Goal: Transaction & Acquisition: Purchase product/service

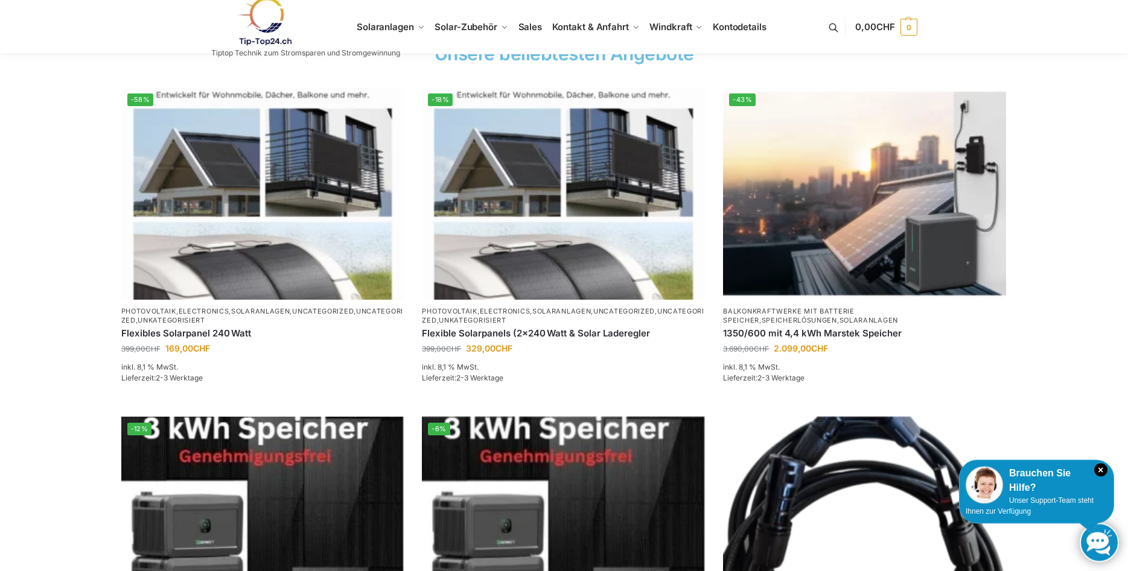
scroll to position [466, 0]
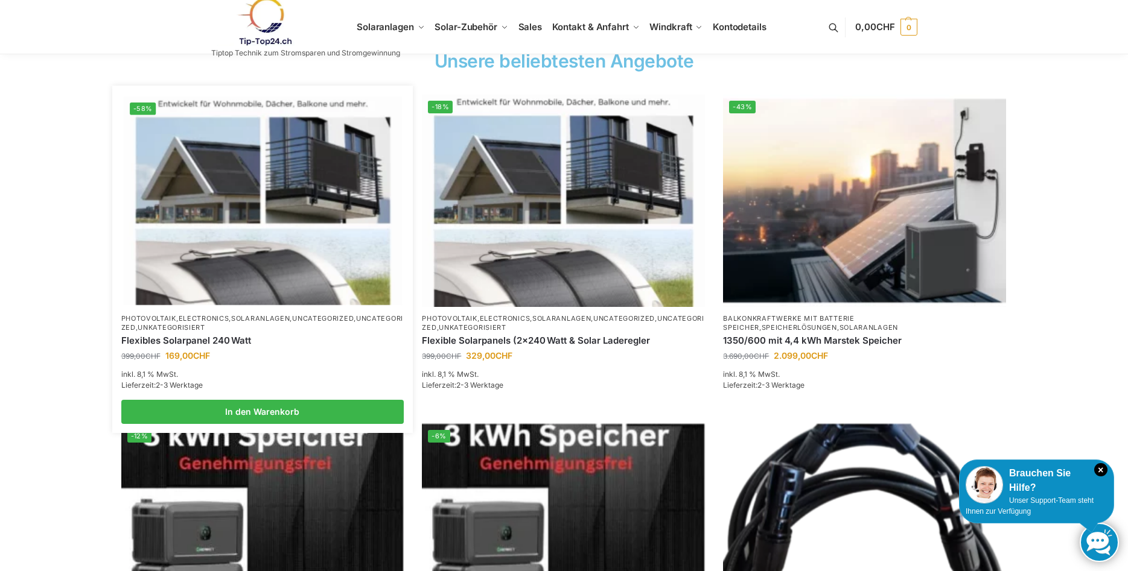
click at [230, 277] on img at bounding box center [263, 201] width 278 height 208
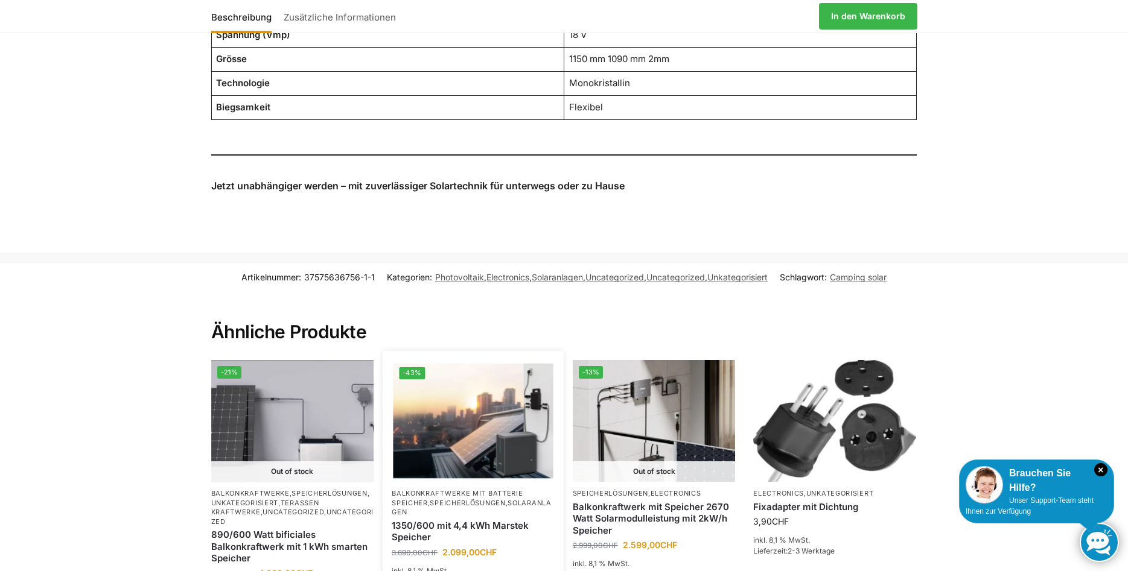
scroll to position [1231, 0]
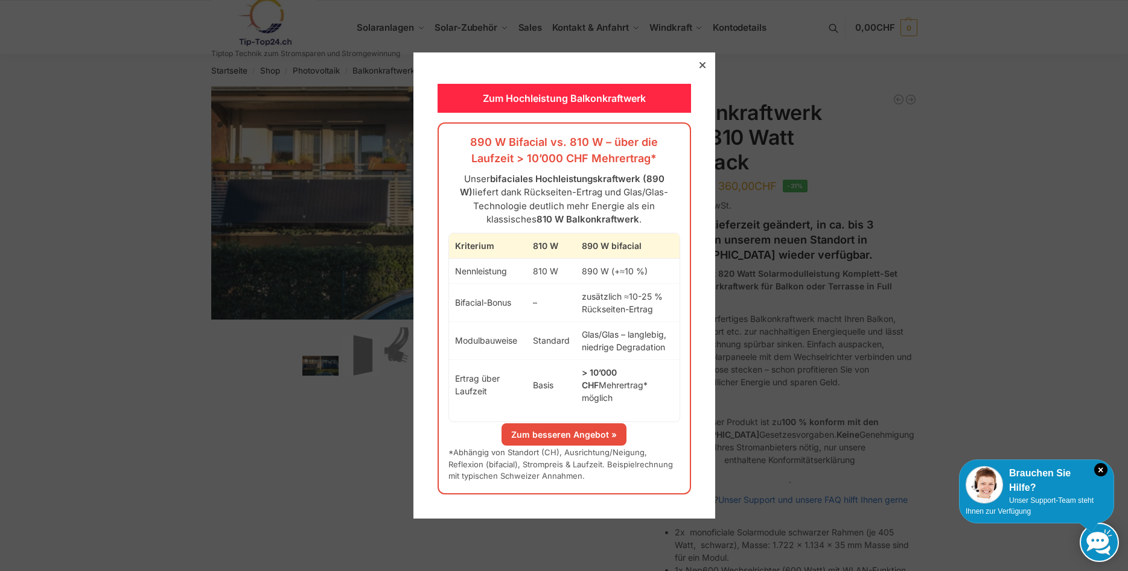
click at [701, 68] on icon at bounding box center [702, 65] width 6 height 6
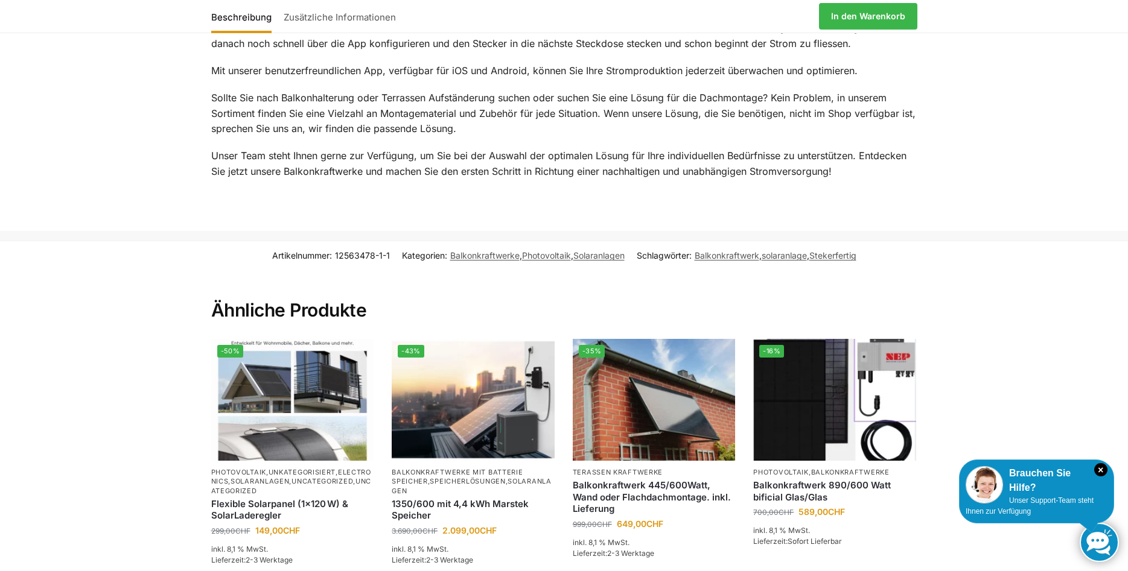
scroll to position [1785, 0]
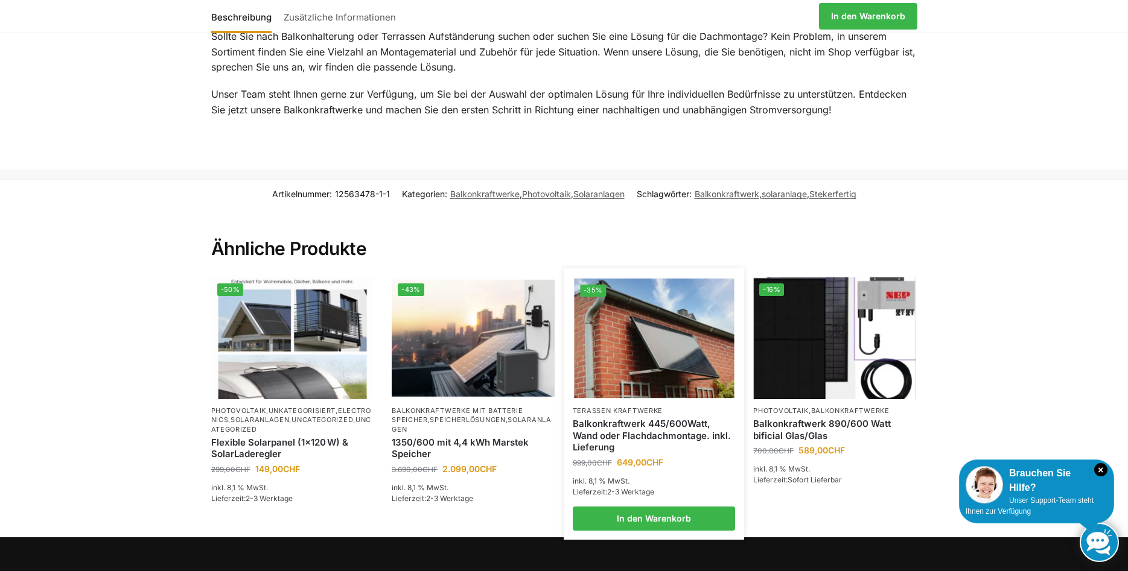
click at [628, 418] on link "Balkonkraftwerk 445/600Watt, Wand oder Flachdachmontage. inkl. Lieferung" at bounding box center [654, 436] width 163 height 36
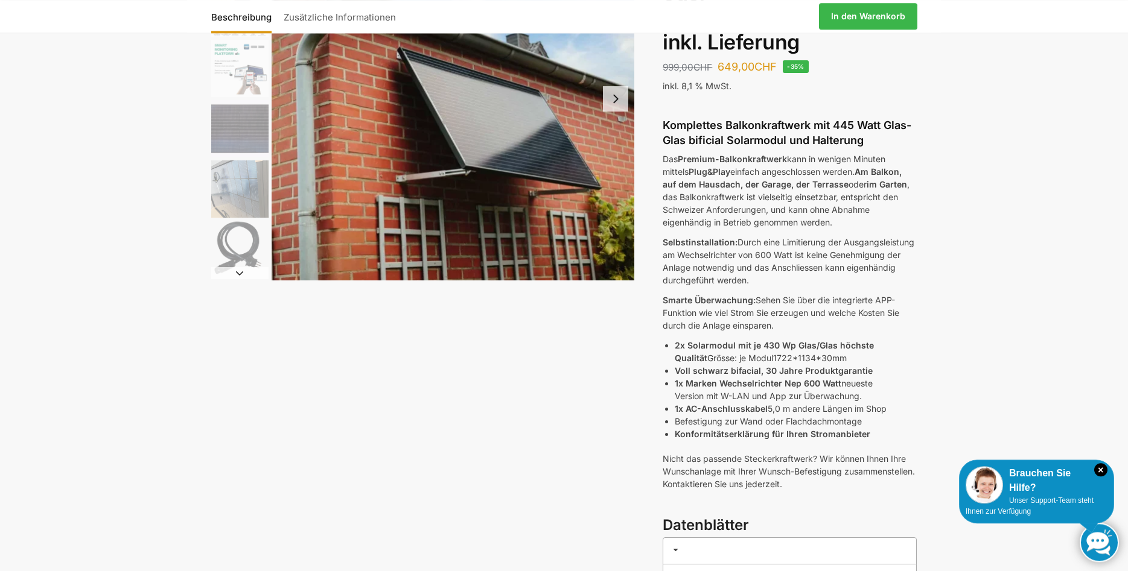
scroll to position [185, 0]
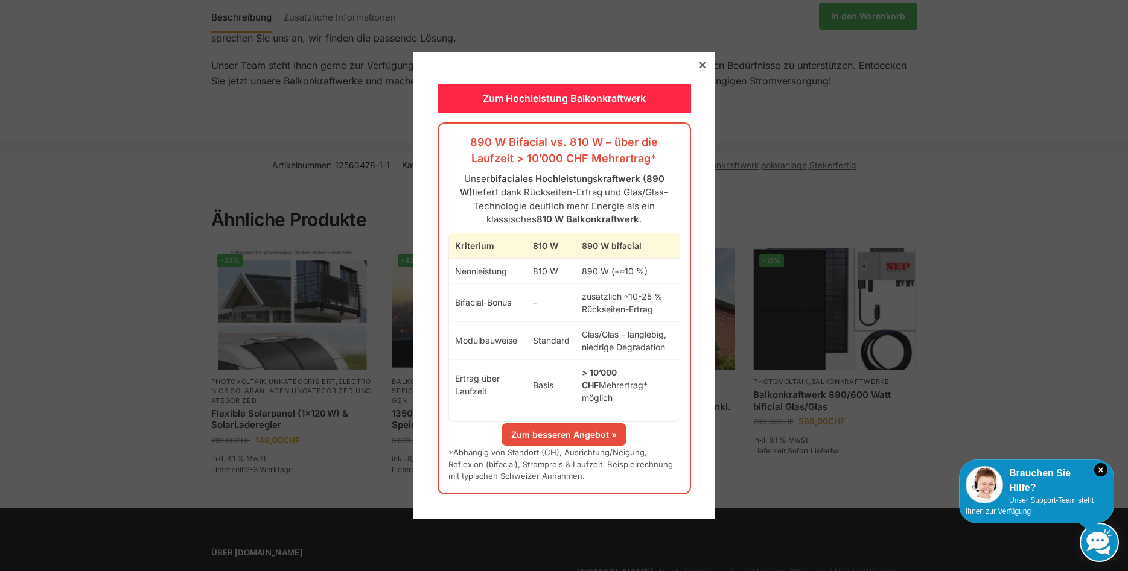
scroll to position [1785, 0]
click at [699, 71] on div at bounding box center [702, 65] width 11 height 11
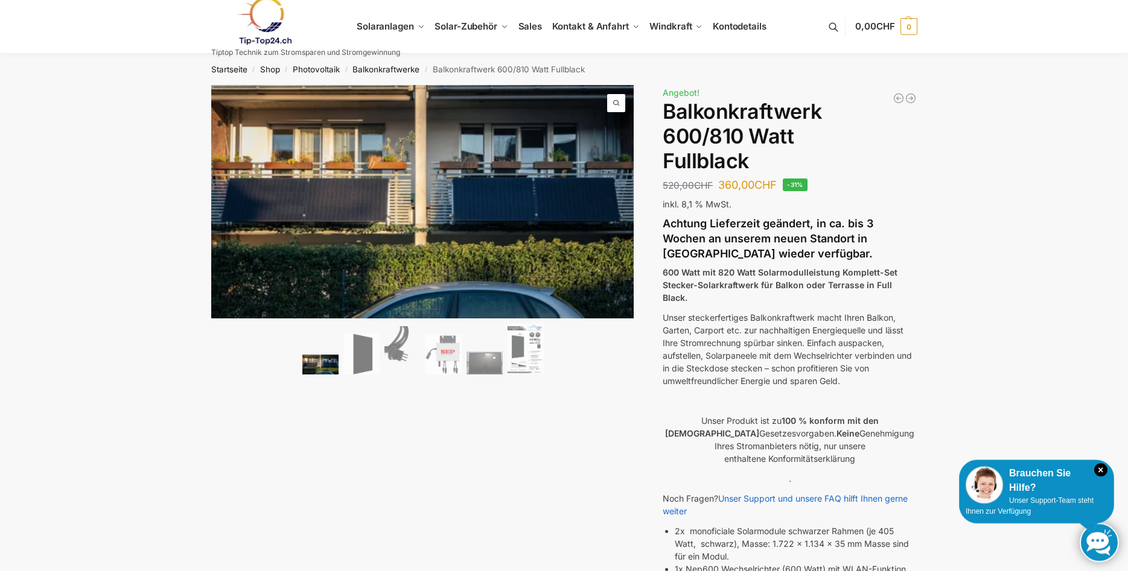
scroll to position [0, 0]
